Goal: Check status: Check status

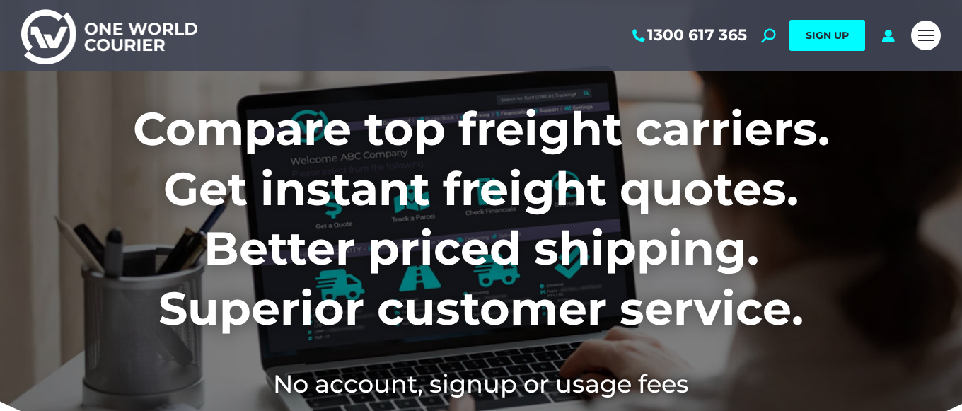
click at [935, 35] on link "Mobile menu icon" at bounding box center [926, 36] width 30 height 30
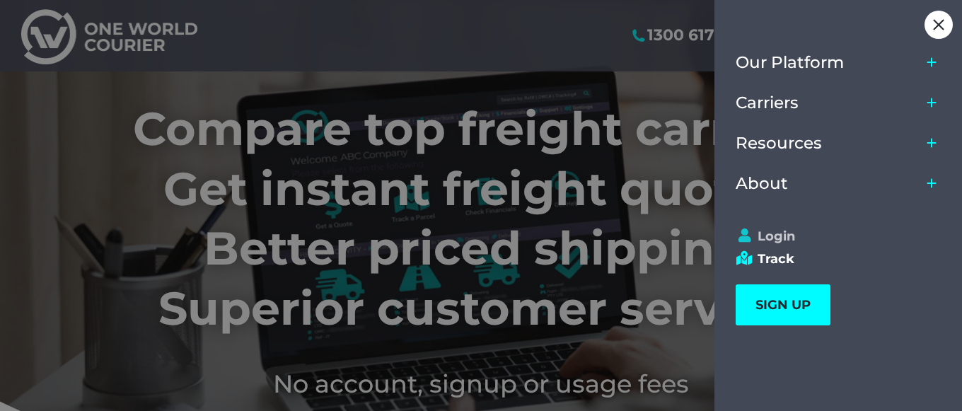
click at [787, 240] on link "Login" at bounding box center [832, 237] width 192 height 16
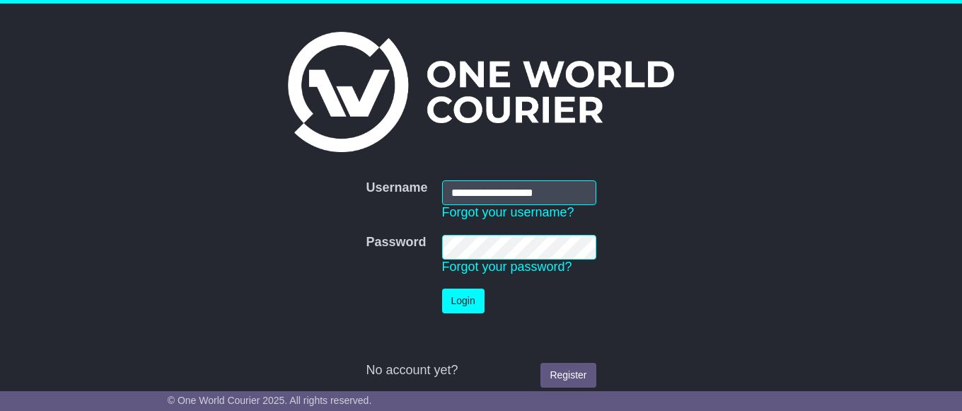
type input "**********"
click at [463, 296] on button "Login" at bounding box center [463, 301] width 42 height 25
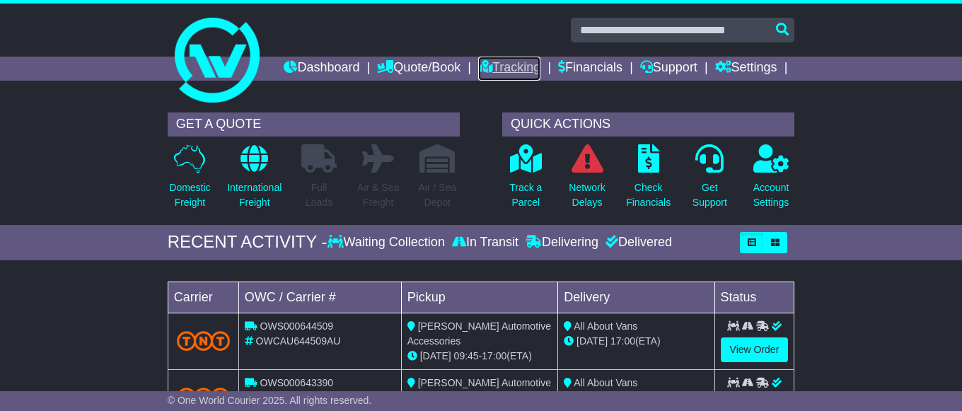
click at [541, 62] on link "Tracking" at bounding box center [509, 69] width 62 height 24
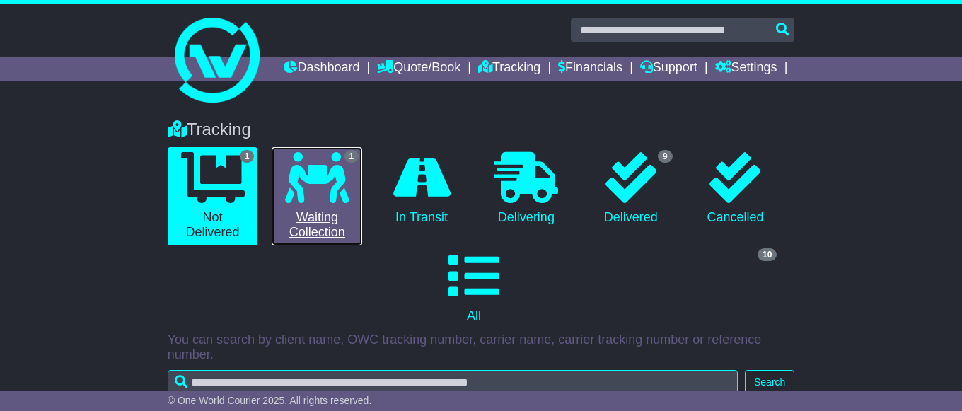
click at [324, 203] on icon at bounding box center [317, 177] width 64 height 51
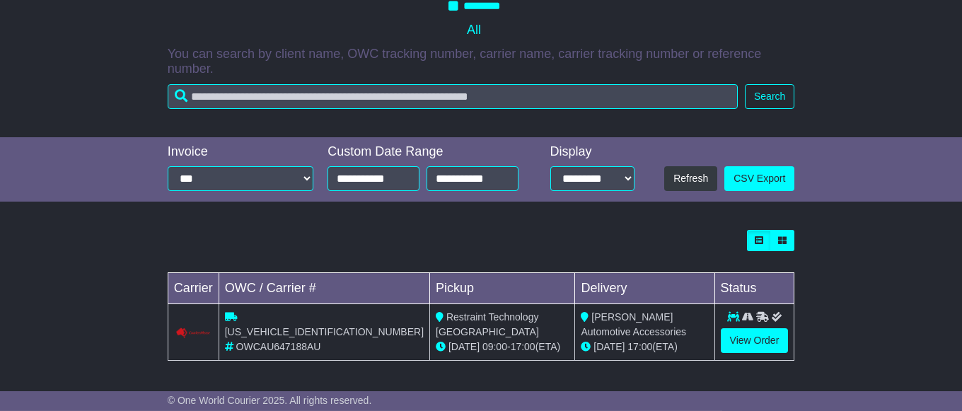
scroll to position [310, 0]
click at [754, 336] on link "View Order" at bounding box center [755, 340] width 68 height 25
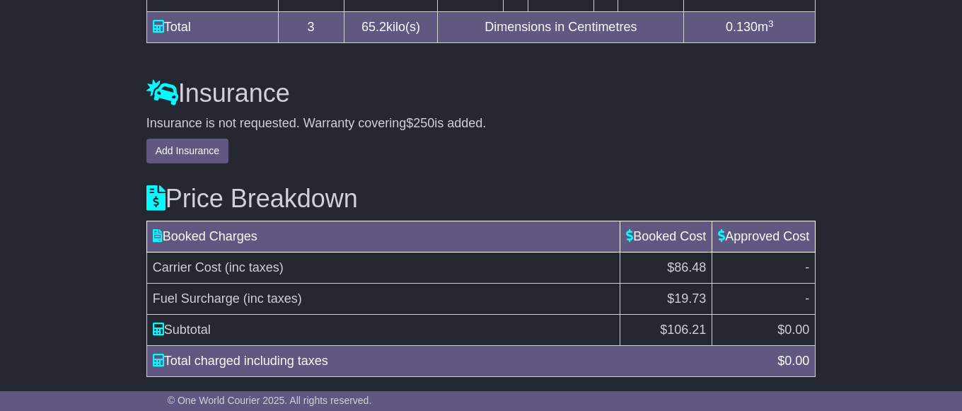
scroll to position [1185, 0]
